Goal: Task Accomplishment & Management: Manage account settings

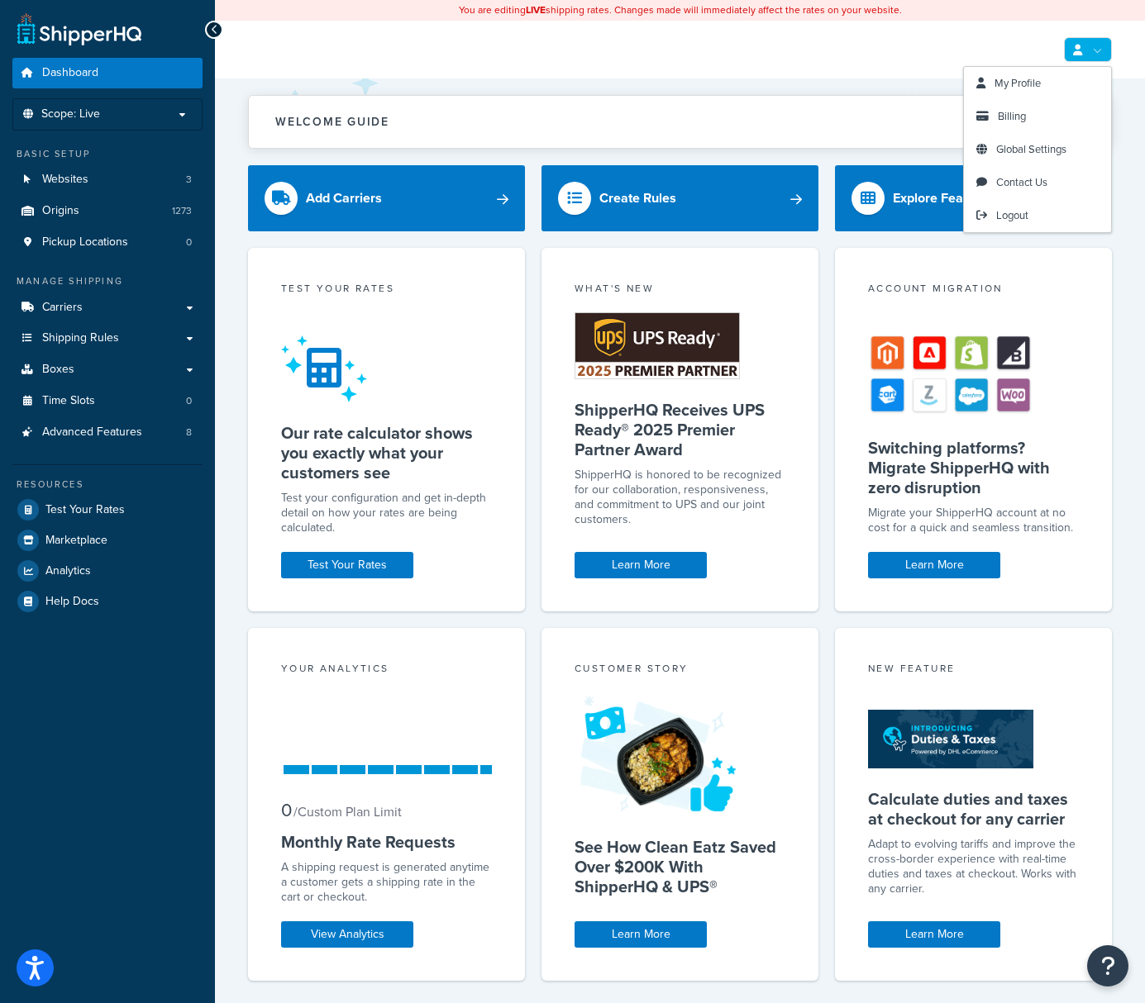
click at [1090, 49] on link at bounding box center [1088, 49] width 48 height 25
click at [1014, 113] on span "Billing" at bounding box center [1012, 116] width 28 height 16
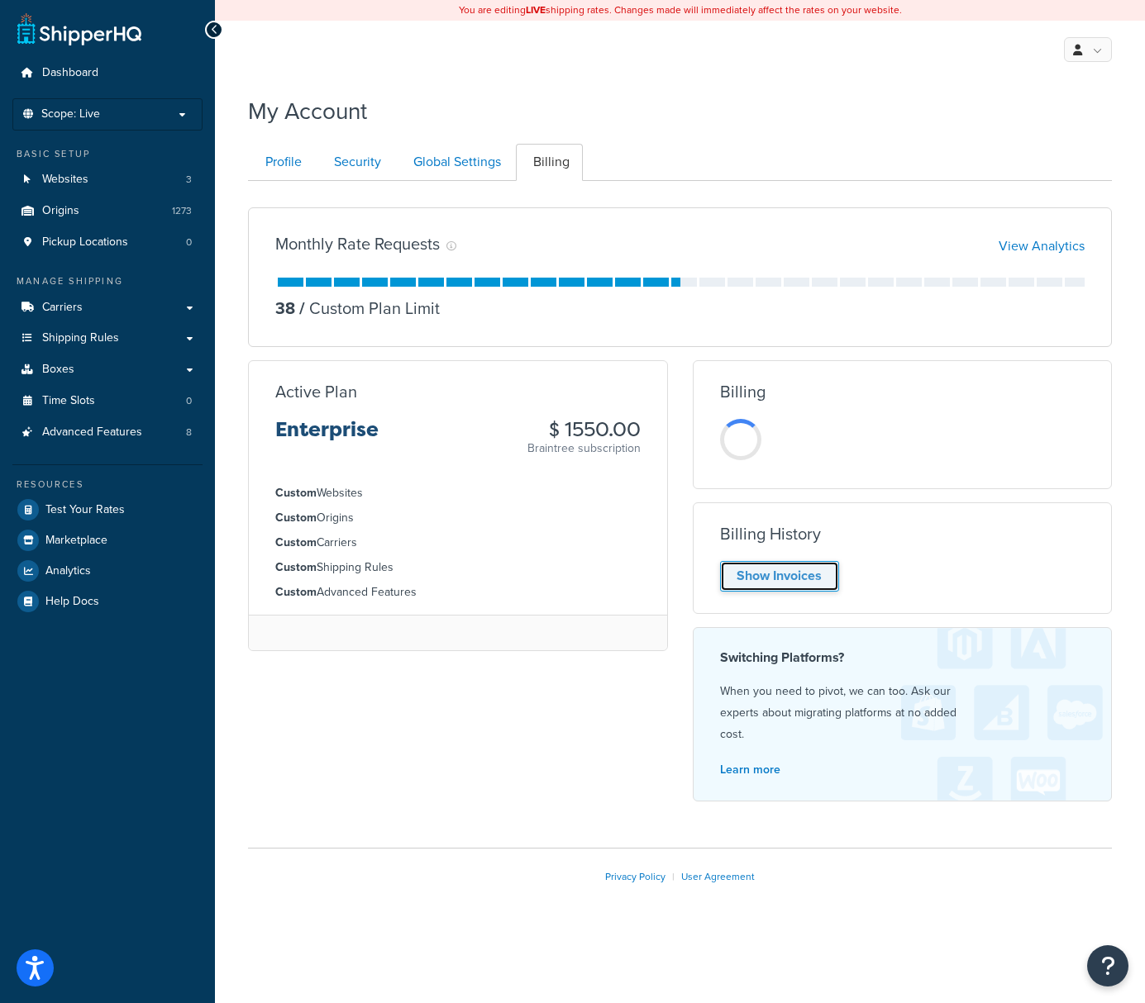
click at [794, 578] on link "Show Invoices" at bounding box center [779, 576] width 119 height 31
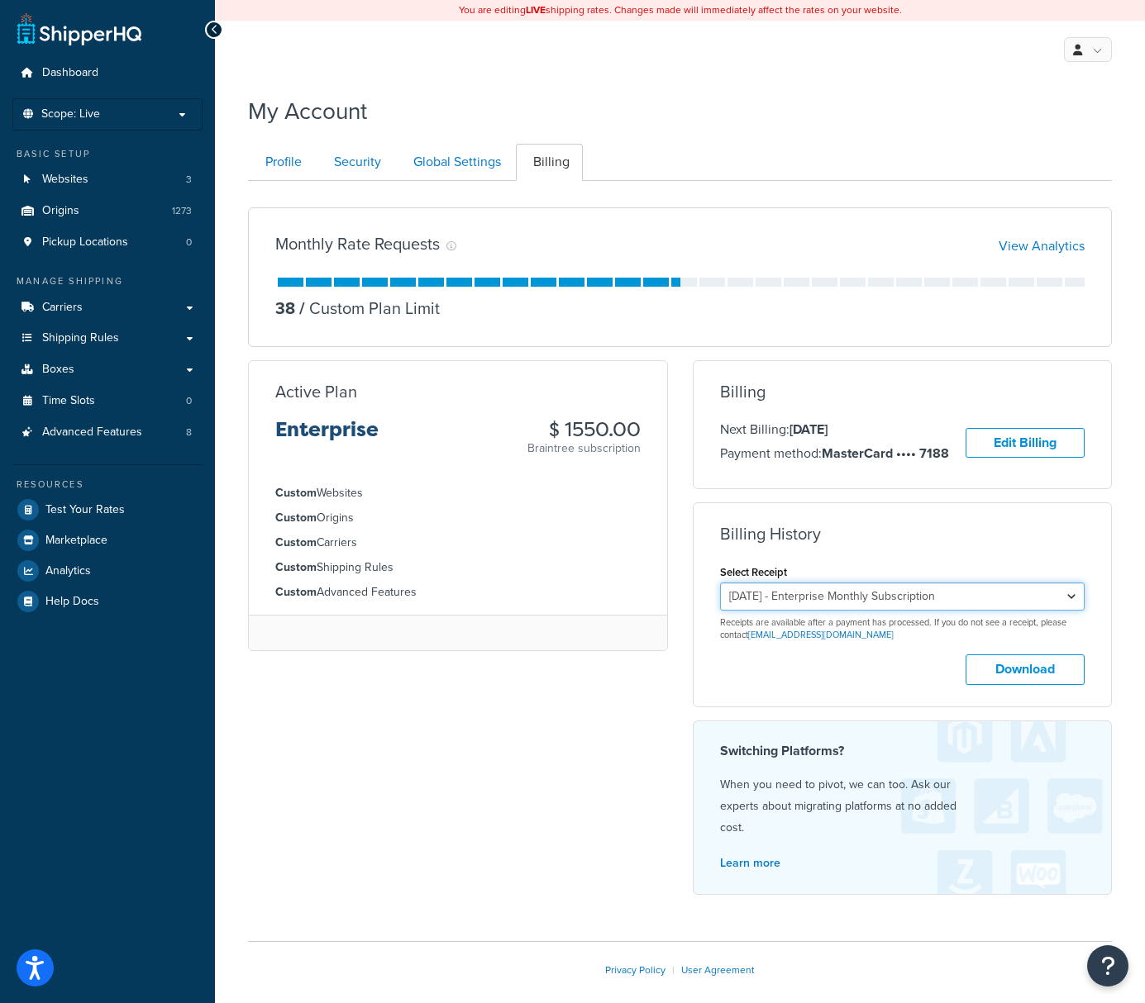
click at [916, 587] on select "[DATE] - Enterprise Monthly Subscription [DATE] - Enterprise Monthly Subscripti…" at bounding box center [902, 597] width 365 height 28
click at [720, 583] on select "[DATE] - Enterprise Monthly Subscription [DATE] - Enterprise Monthly Subscripti…" at bounding box center [902, 597] width 365 height 28
click at [1031, 672] on button "Download" at bounding box center [1024, 670] width 119 height 31
